Goal: Navigation & Orientation: Find specific page/section

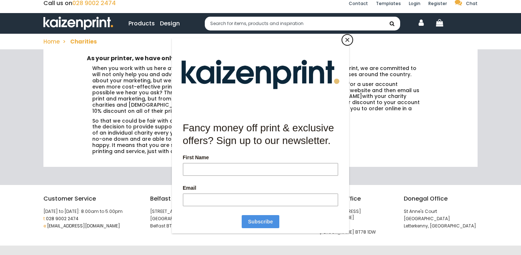
click at [347, 42] on button "Close" at bounding box center [347, 39] width 11 height 11
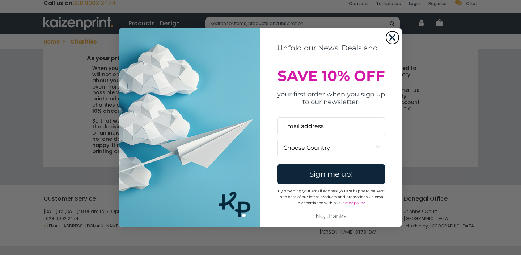
click at [392, 34] on circle "Close dialog" at bounding box center [393, 38] width 12 height 12
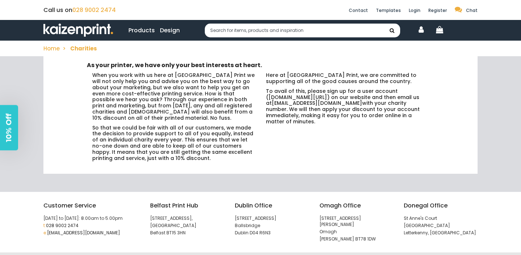
click at [132, 30] on link "Products" at bounding box center [142, 30] width 26 height 9
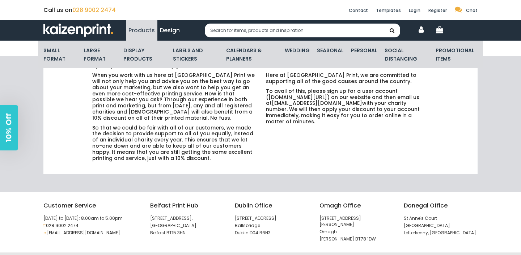
click at [167, 31] on link "Design" at bounding box center [170, 30] width 20 height 9
